Goal: Communication & Community: Participate in discussion

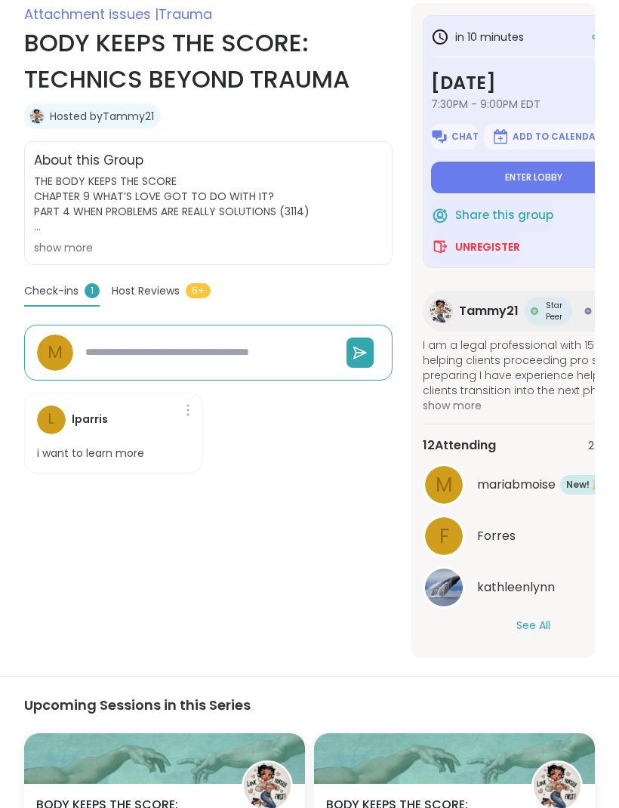
click at [307, 573] on div "Attachment issues | Trauma BODY KEEPS THE SCORE: TECHNICS BEYOND TRAUMA Hosted …" at bounding box center [208, 330] width 368 height 654
click at [559, 175] on span "Enter lobby" at bounding box center [533, 177] width 57 height 12
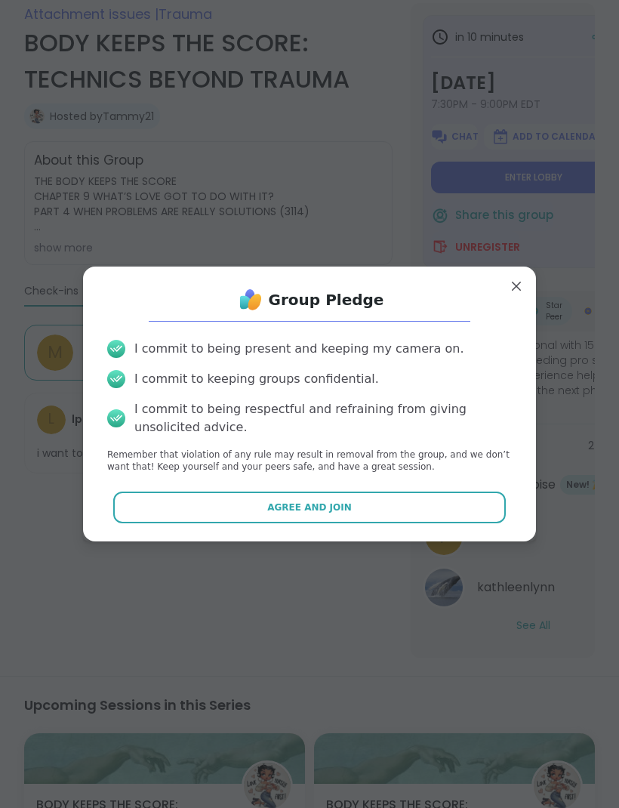
click at [384, 494] on button "Agree and Join" at bounding box center [309, 507] width 393 height 32
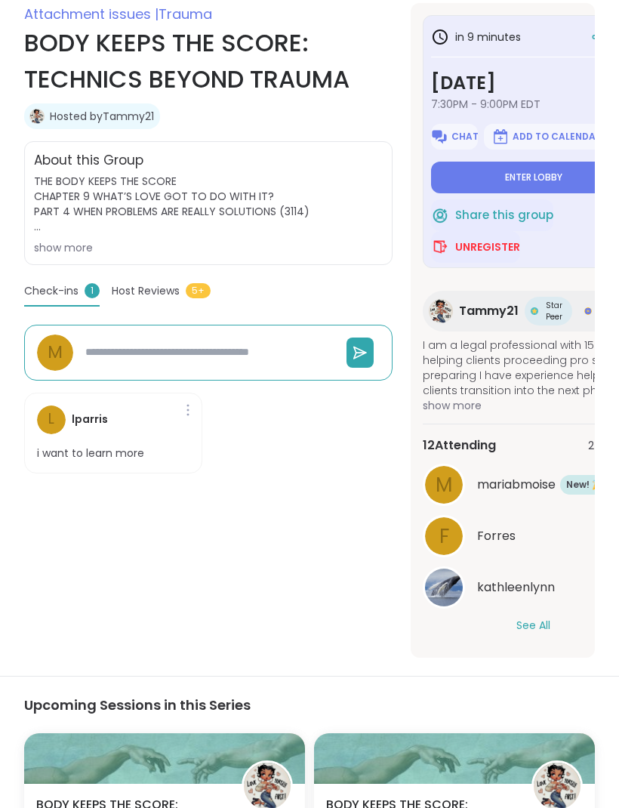
type textarea "*"
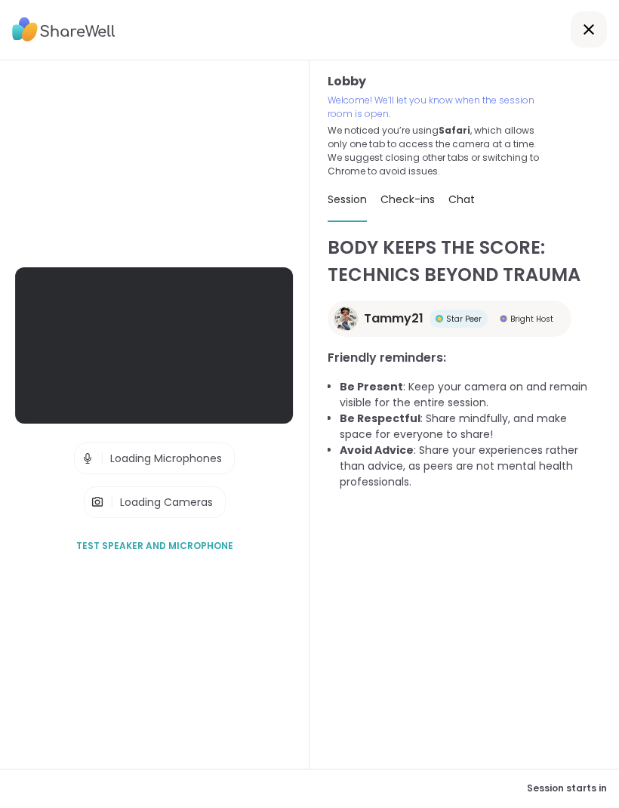
scroll to position [1, 0]
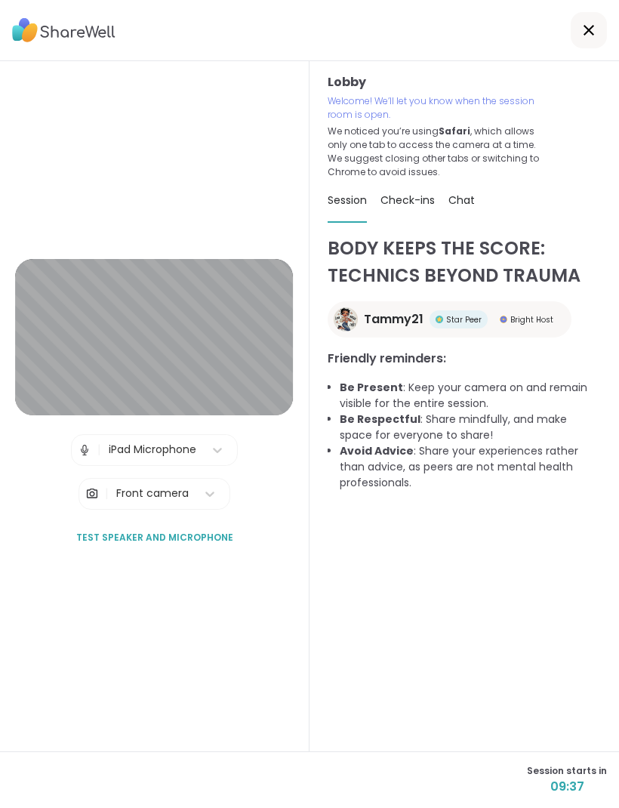
click at [189, 551] on button "Test speaker and microphone" at bounding box center [154, 538] width 169 height 32
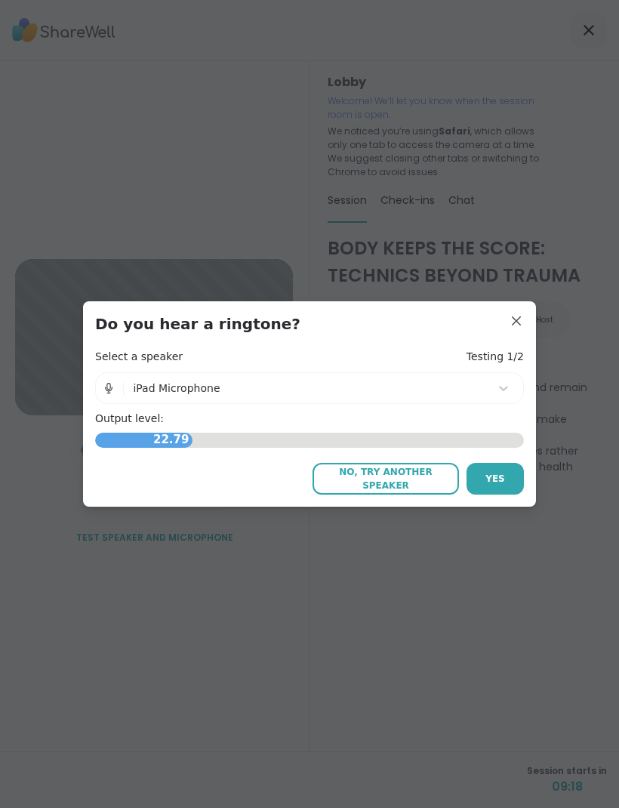
click at [499, 472] on span "Yes" at bounding box center [495, 479] width 20 height 14
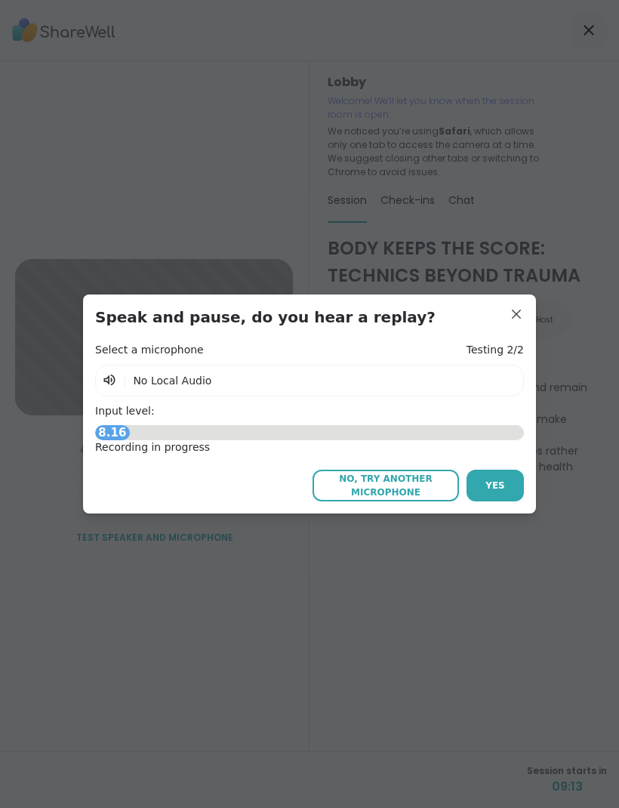
click at [399, 478] on span "No, try another microphone" at bounding box center [385, 485] width 131 height 27
click at [504, 465] on div "Select a microphone Testing 2/2 | No Local Audio Input level: 7.60 Recording in…" at bounding box center [309, 422] width 429 height 159
click at [495, 469] on button "Yes" at bounding box center [494, 485] width 57 height 32
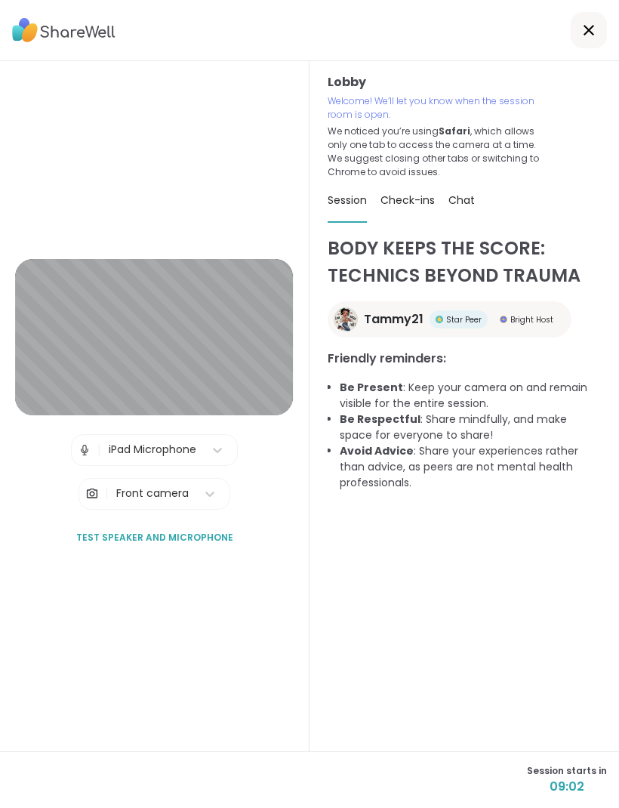
click at [327, 652] on div "Lobby Welcome! We’ll let you know when the session room is open. We noticed you…" at bounding box center [463, 406] width 309 height 690
click at [175, 549] on button "Test speaker and microphone" at bounding box center [154, 538] width 169 height 32
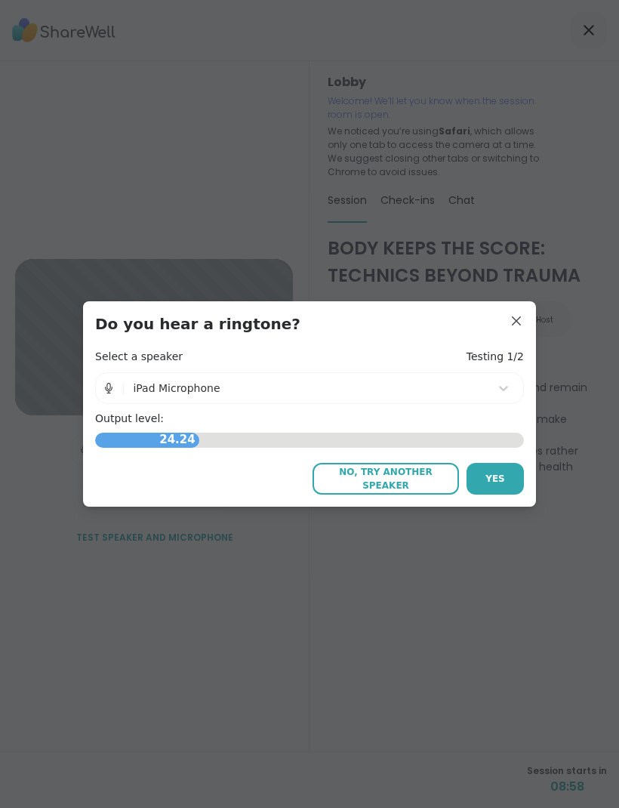
click at [486, 316] on h3 "Do you hear a ringtone?" at bounding box center [309, 323] width 429 height 21
click at [531, 319] on div "Do you hear a ringtone? Select a speaker Testing 1/2 | iPad Microphone Output l…" at bounding box center [309, 403] width 453 height 205
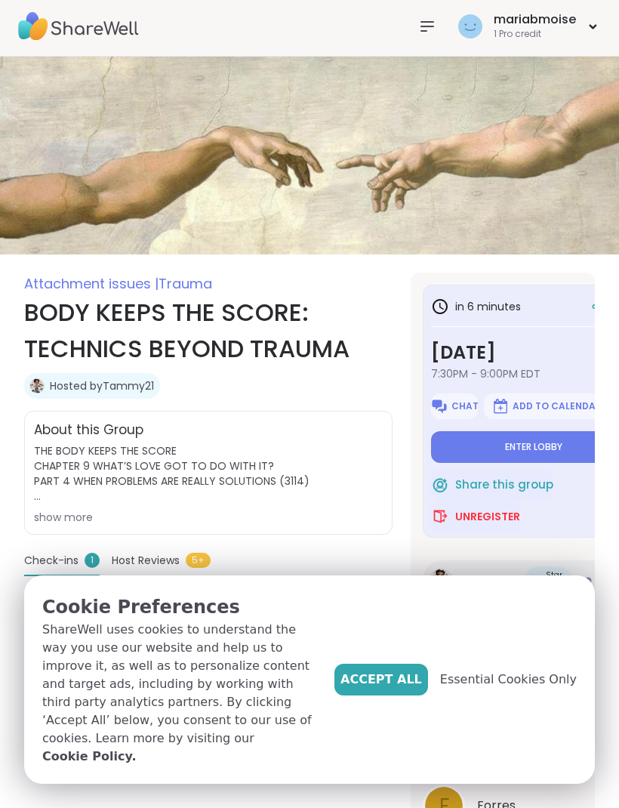
scroll to position [5, 0]
click at [377, 674] on button "Accept All" at bounding box center [381, 679] width 94 height 32
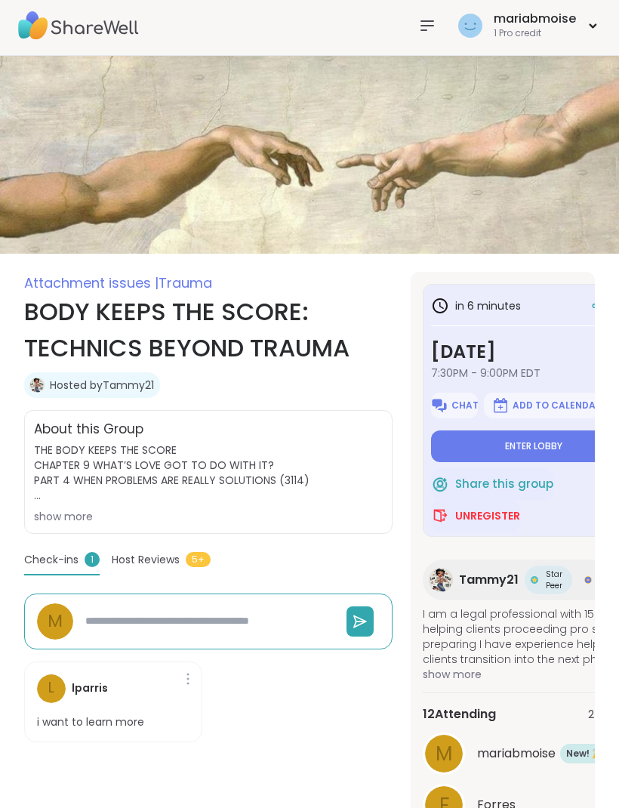
click at [546, 432] on button "Enter lobby" at bounding box center [533, 446] width 205 height 32
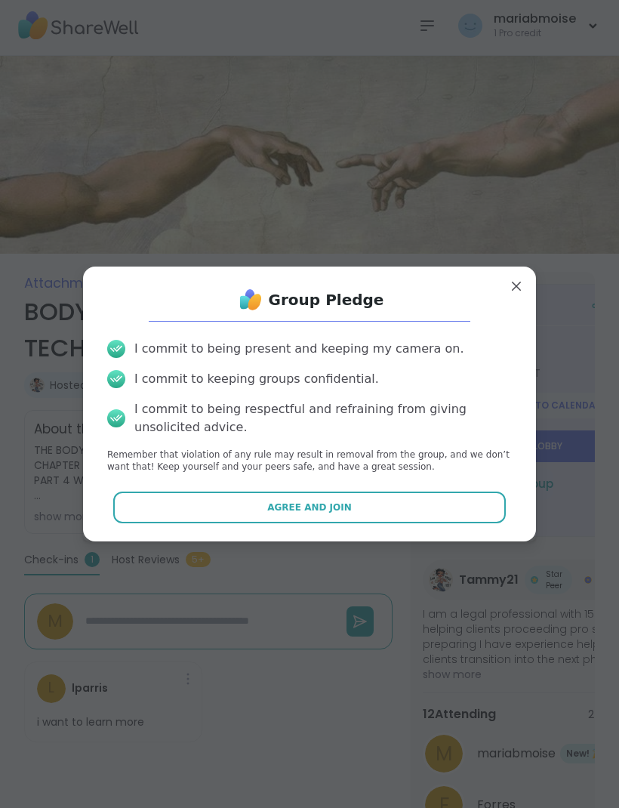
click at [348, 497] on button "Agree and Join" at bounding box center [309, 507] width 393 height 32
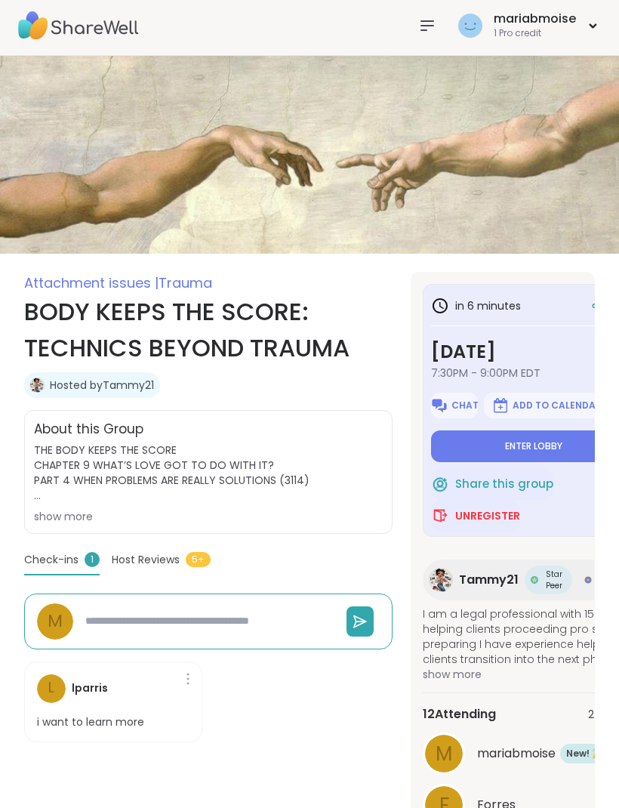
type textarea "*"
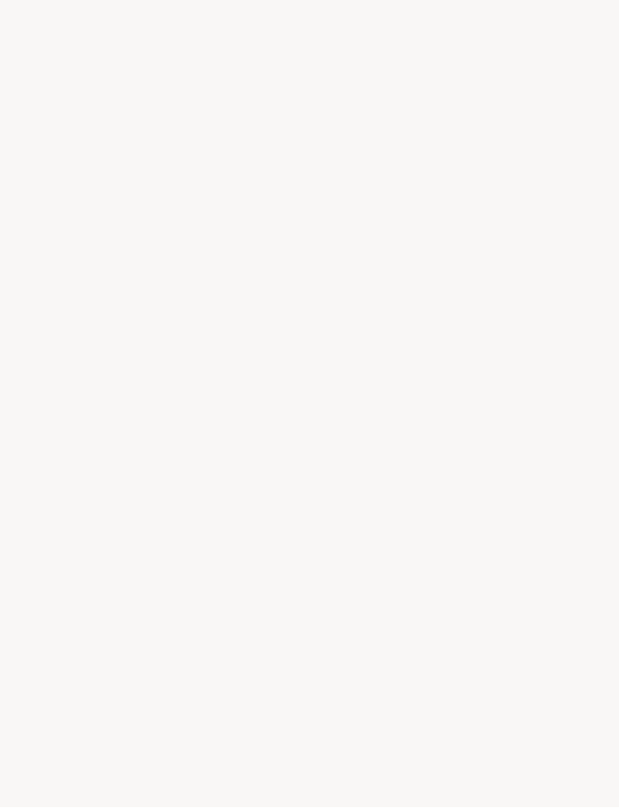
scroll to position [1, 0]
